Goal: Task Accomplishment & Management: Manage account settings

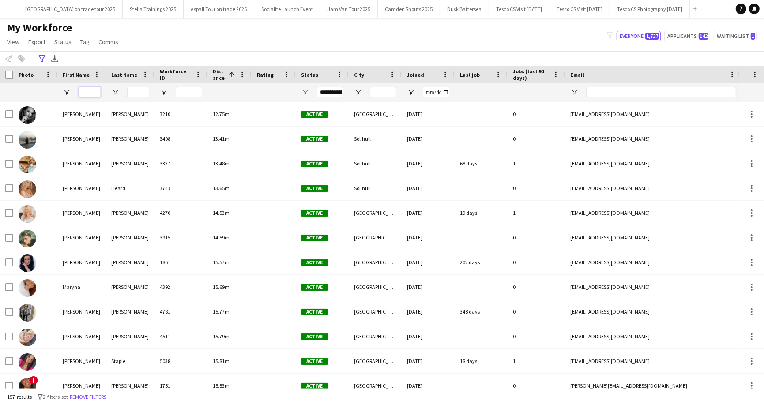
scroll to position [271, 0]
click at [93, 87] on input "First Name Filter Input" at bounding box center [90, 92] width 22 height 11
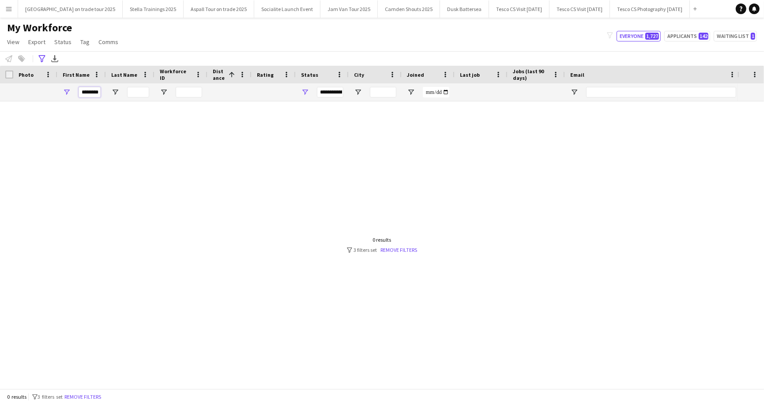
scroll to position [0, 0]
type input "*"
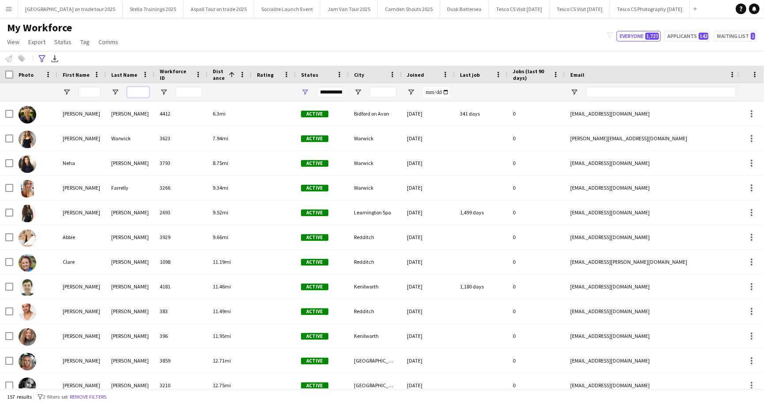
click at [135, 92] on input "Last Name Filter Input" at bounding box center [138, 92] width 22 height 11
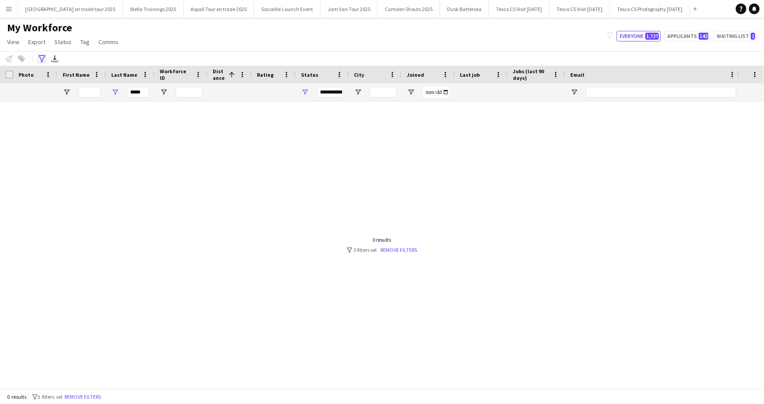
click at [42, 56] on icon "Advanced filters" at bounding box center [41, 58] width 7 height 7
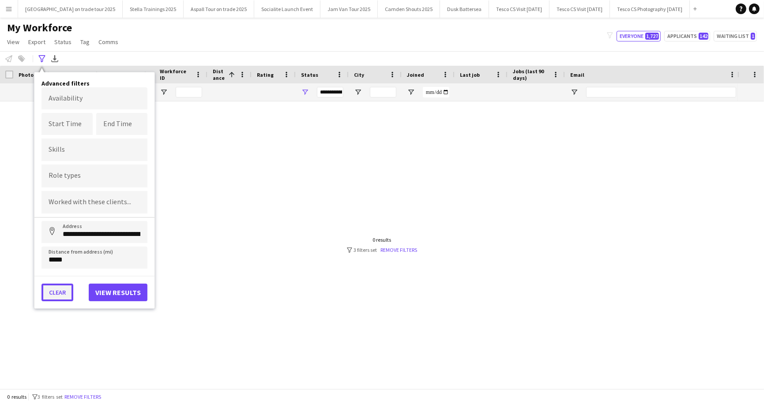
click at [65, 289] on button "Clear" at bounding box center [57, 293] width 32 height 18
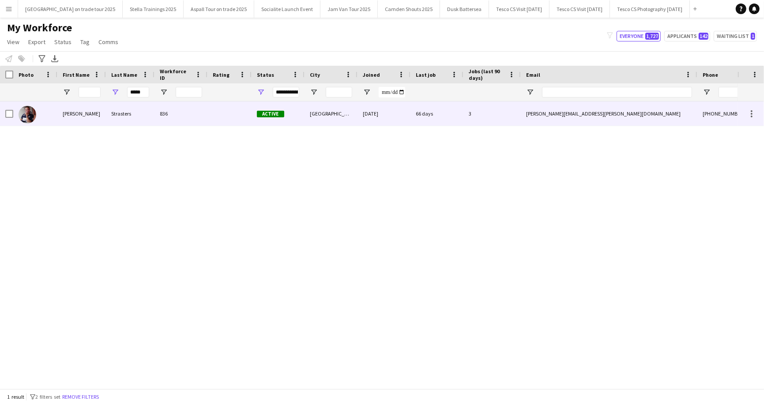
click at [121, 115] on div "Strasters" at bounding box center [130, 113] width 49 height 24
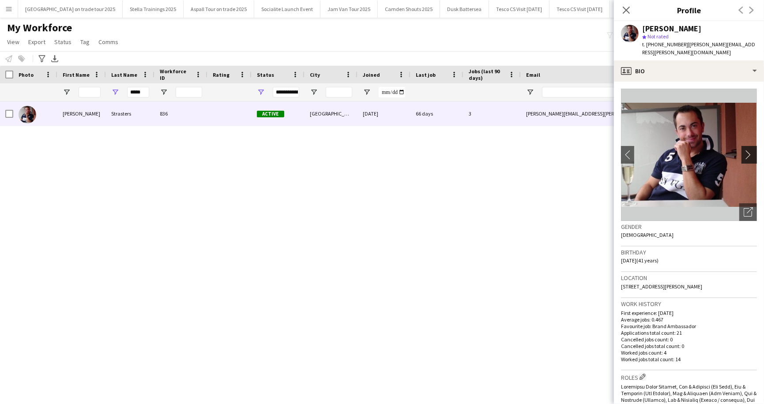
click at [750, 150] on app-icon "chevron-right" at bounding box center [750, 154] width 14 height 9
click at [746, 150] on app-icon "chevron-right" at bounding box center [750, 154] width 14 height 9
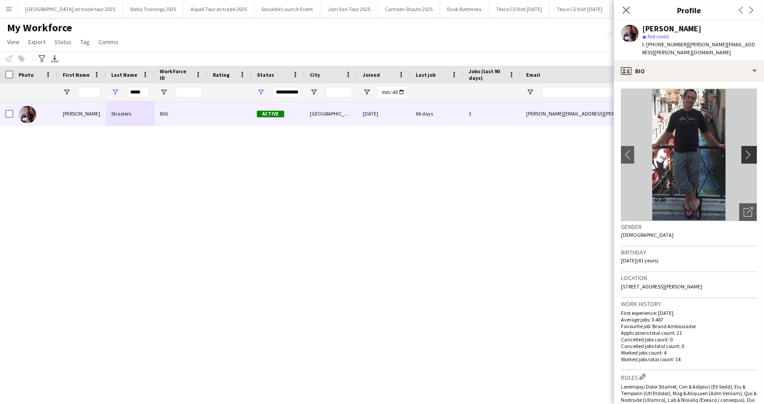
click at [746, 150] on app-icon "chevron-right" at bounding box center [750, 154] width 14 height 9
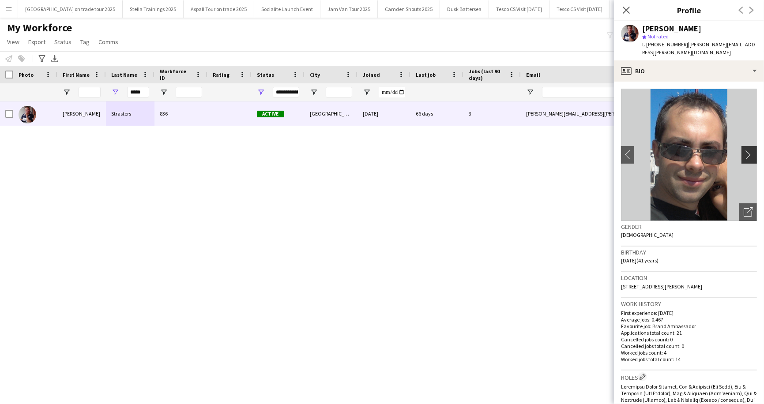
click at [746, 150] on app-icon "chevron-right" at bounding box center [750, 154] width 14 height 9
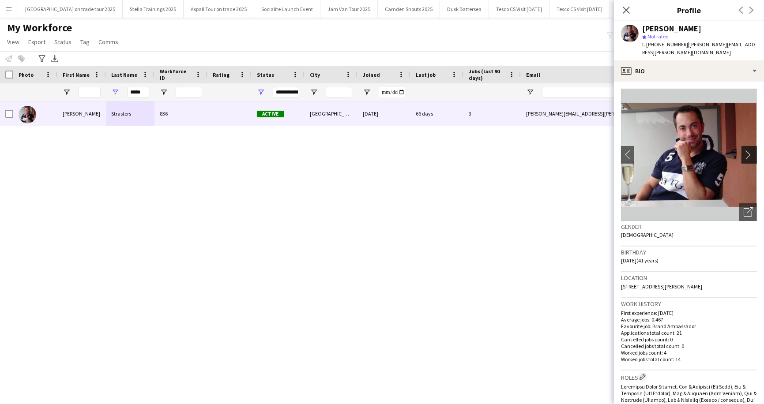
click at [746, 150] on app-icon "chevron-right" at bounding box center [750, 154] width 14 height 9
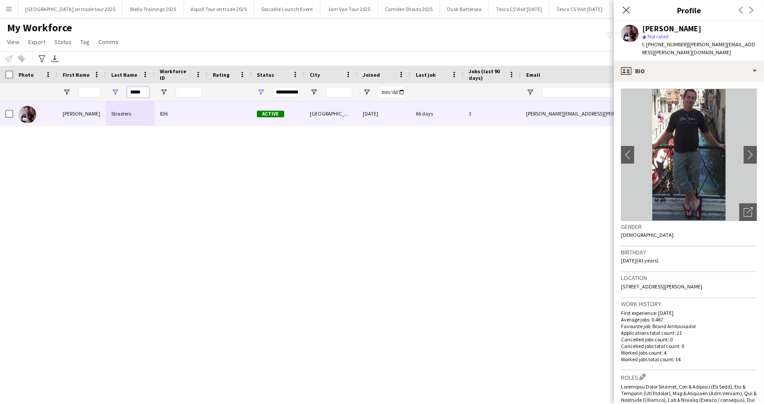
drag, startPoint x: 130, startPoint y: 92, endPoint x: 143, endPoint y: 92, distance: 13.2
click at [143, 92] on input "*****" at bounding box center [138, 92] width 22 height 11
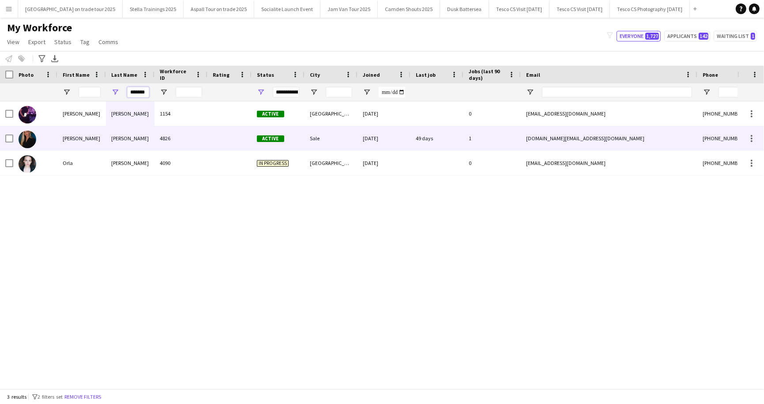
type input "*******"
click at [127, 137] on div "[PERSON_NAME]" at bounding box center [130, 138] width 49 height 24
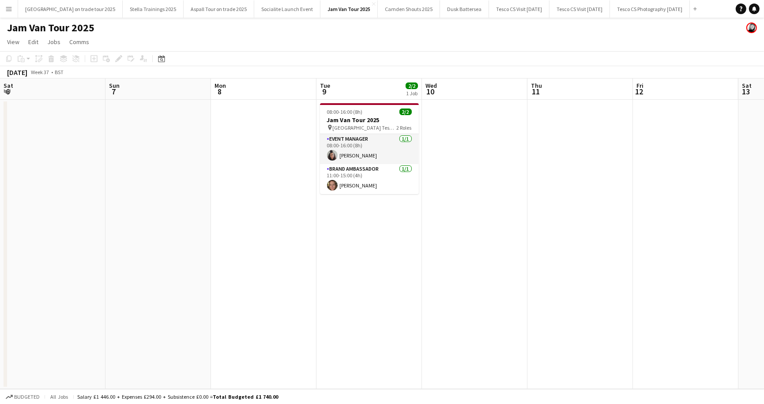
scroll to position [0, 305]
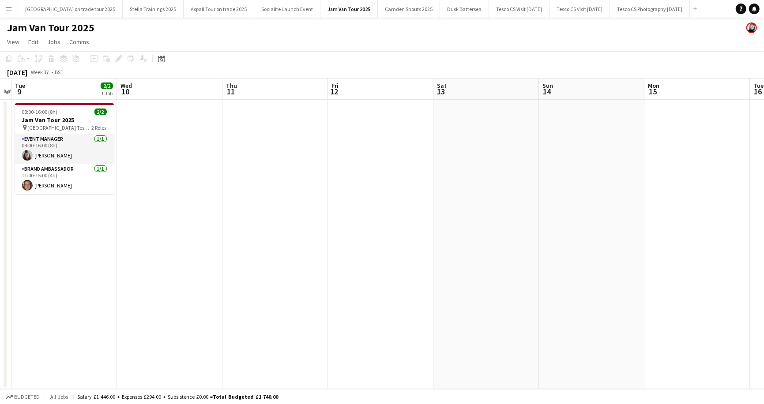
click at [7, 9] on app-icon "Menu" at bounding box center [8, 8] width 7 height 7
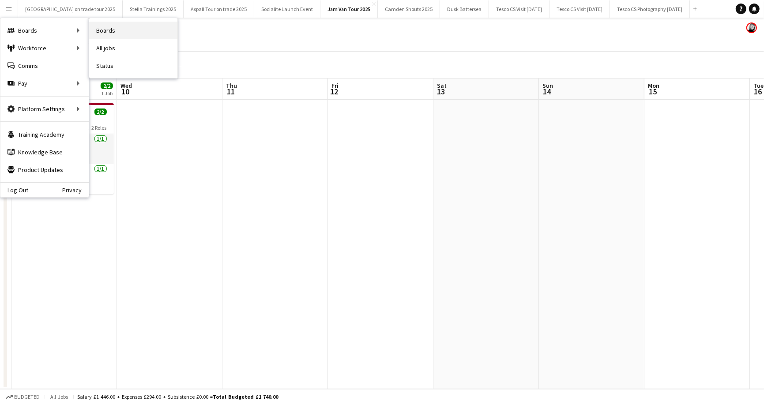
click at [108, 29] on link "Boards" at bounding box center [133, 31] width 88 height 18
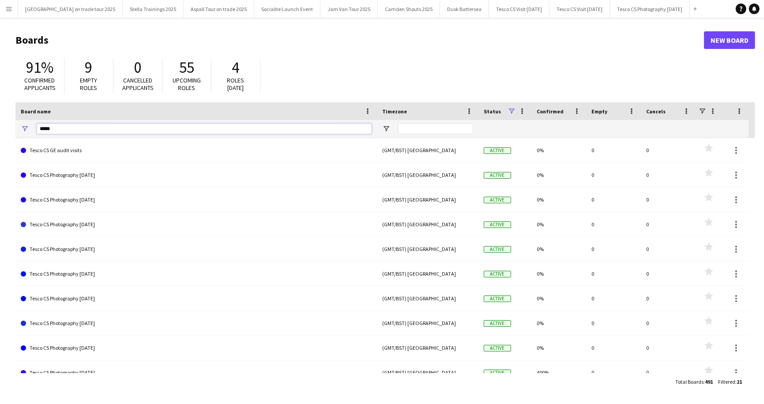
click at [60, 129] on input "*****" at bounding box center [204, 129] width 335 height 11
type input "*"
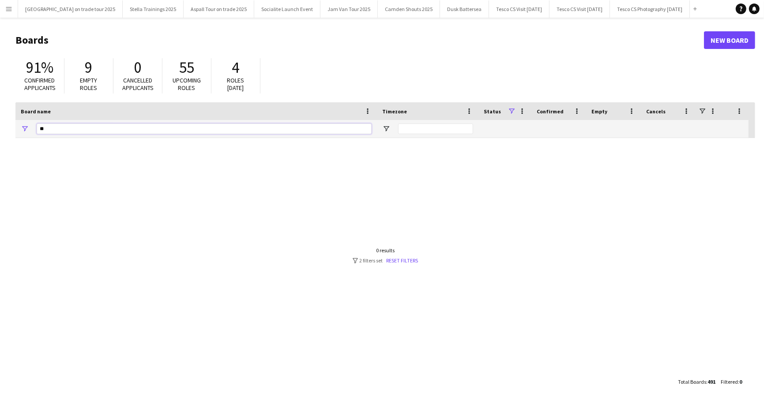
type input "*"
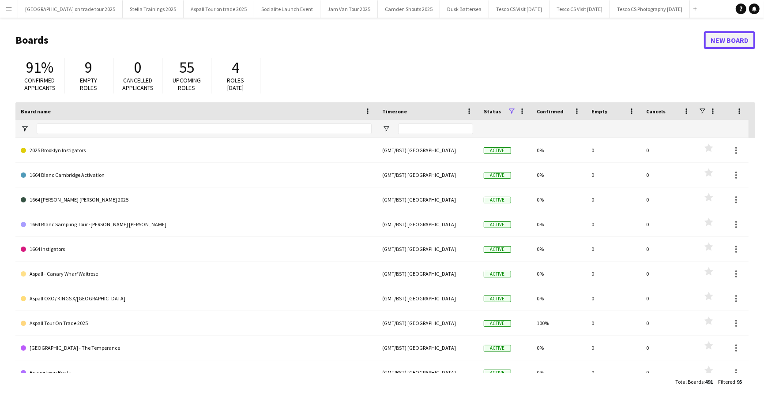
click at [721, 36] on link "New Board" at bounding box center [729, 40] width 51 height 18
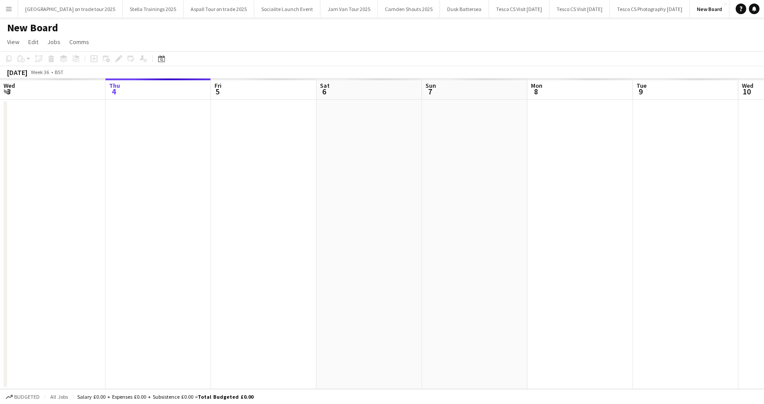
scroll to position [0, 30]
click at [47, 28] on h1 "New Board" at bounding box center [32, 27] width 51 height 13
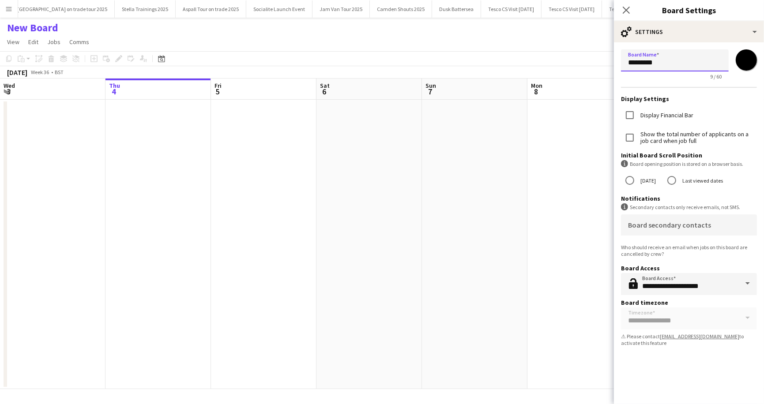
drag, startPoint x: 628, startPoint y: 63, endPoint x: 673, endPoint y: 67, distance: 45.2
click at [673, 67] on input "*********" at bounding box center [675, 60] width 108 height 22
paste input "**********"
type input "**********"
click at [574, 34] on app-page-menu "View Day view expanded Day view collapsed Month view Date picker Jump to today …" at bounding box center [382, 42] width 764 height 17
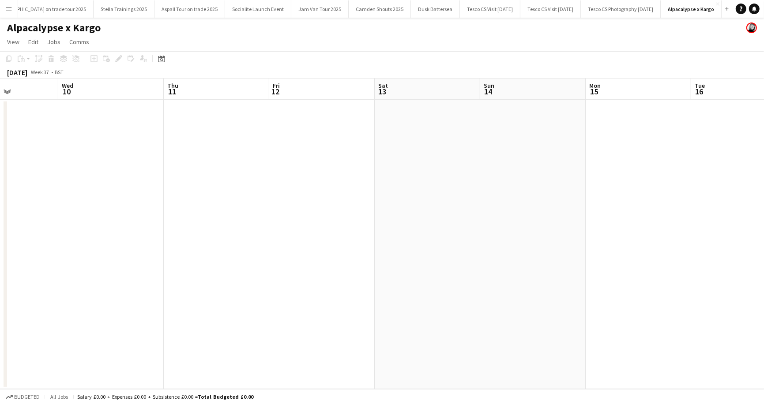
scroll to position [0, 273]
